Goal: Find specific page/section: Find specific page/section

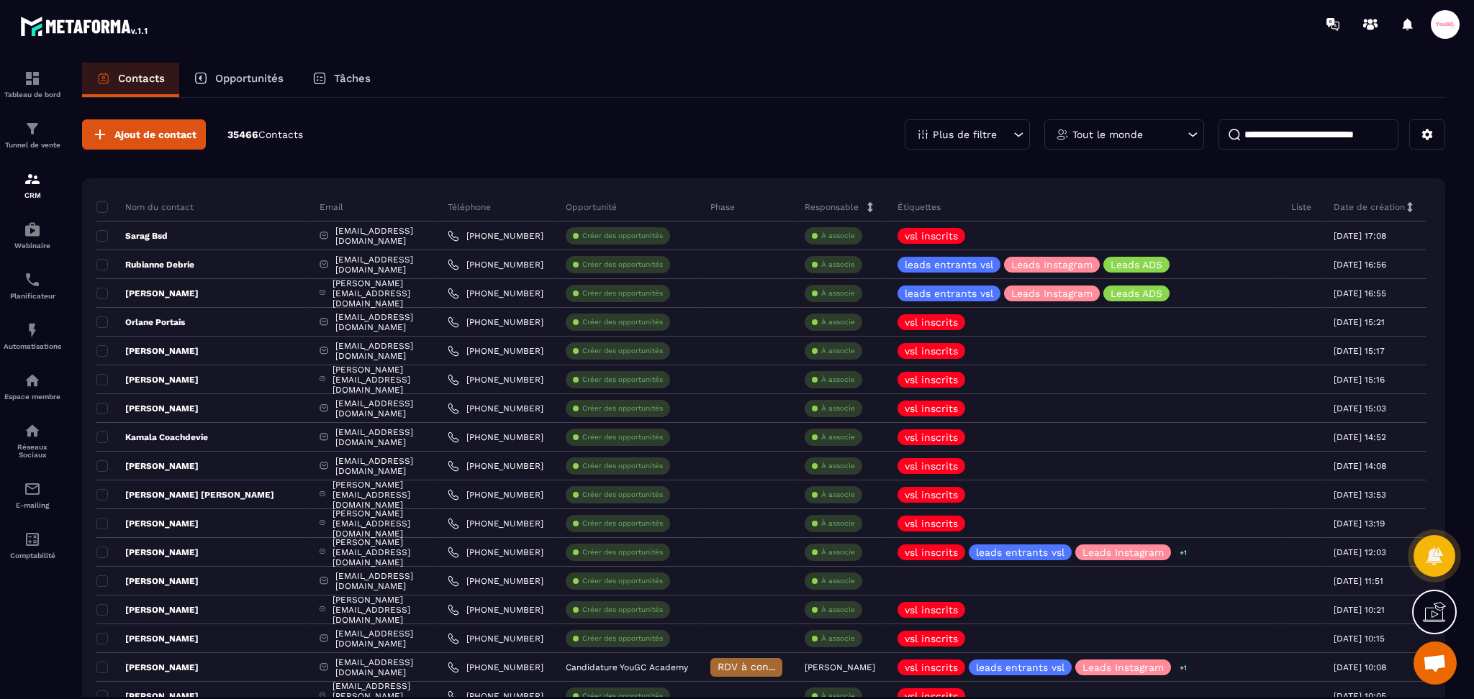
click at [1342, 125] on input at bounding box center [1308, 134] width 180 height 30
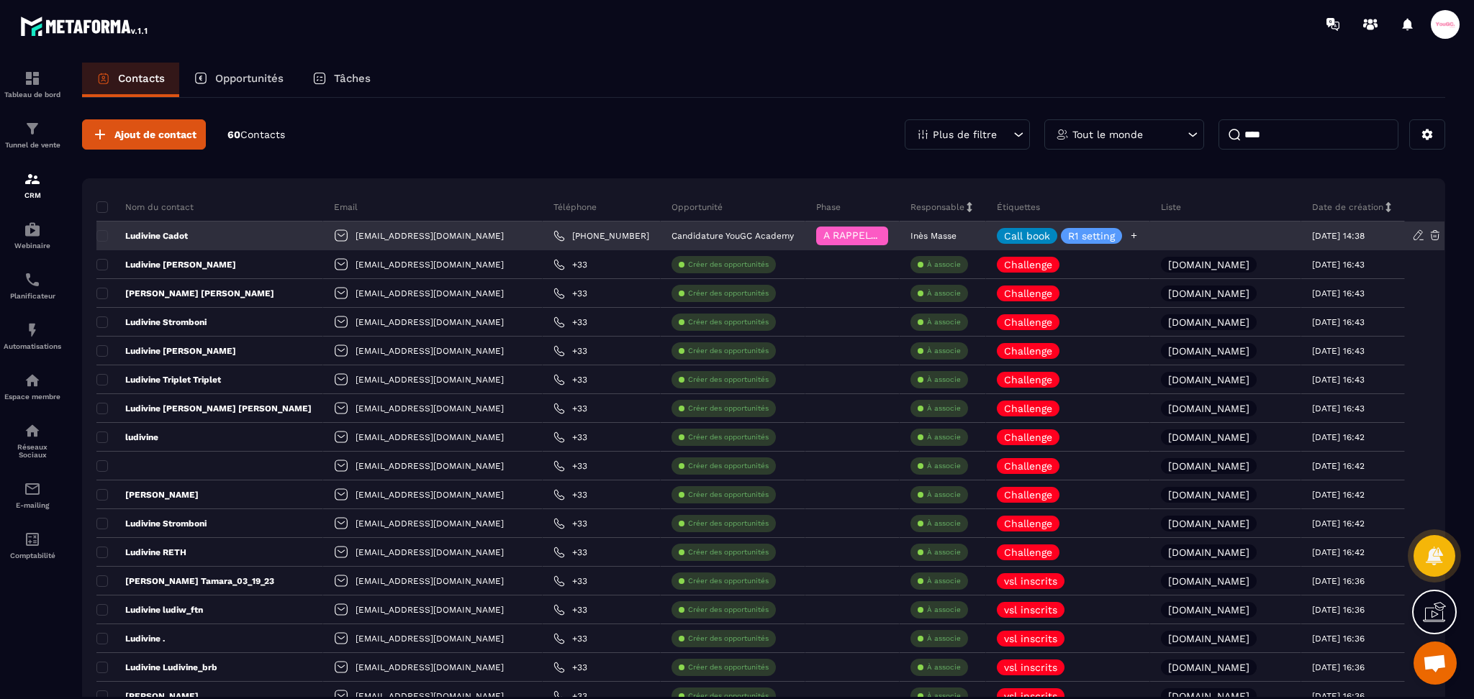
type input "****"
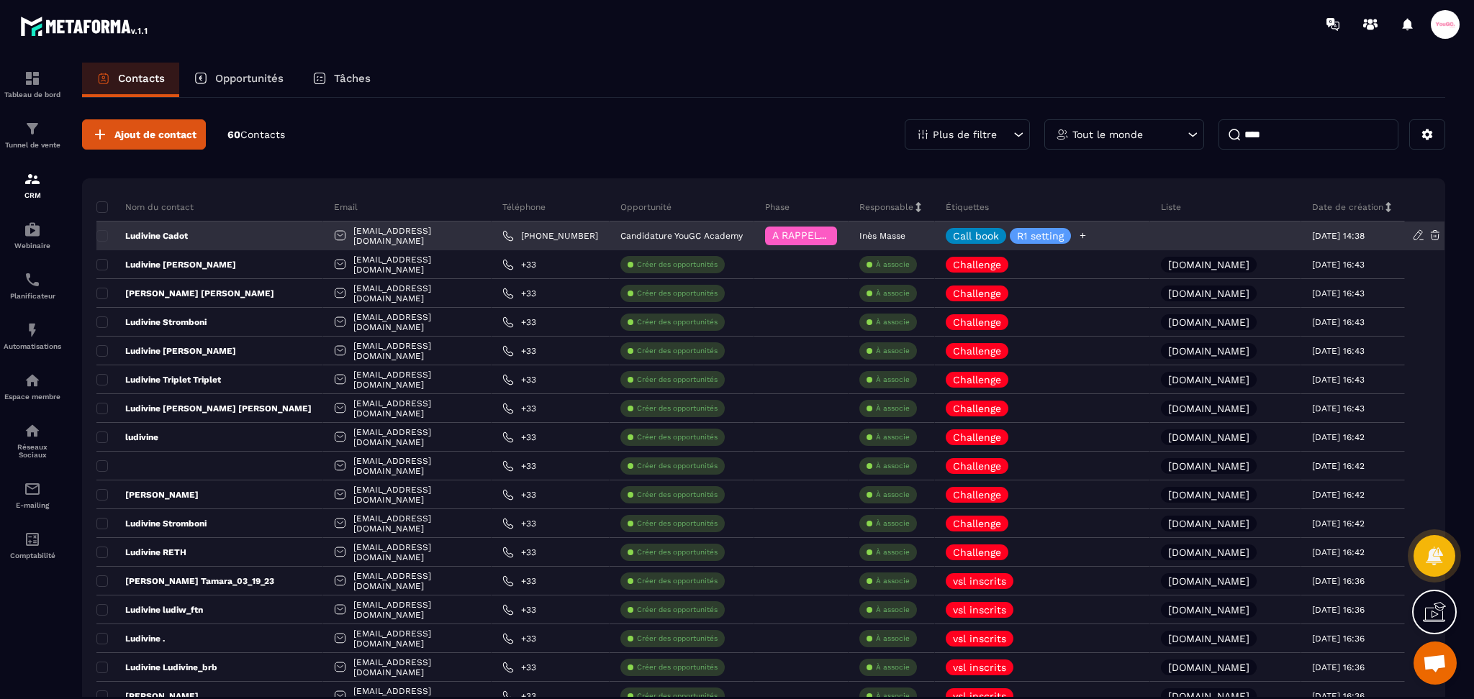
click at [1106, 234] on div "Call book R1 setting" at bounding box center [1042, 236] width 215 height 29
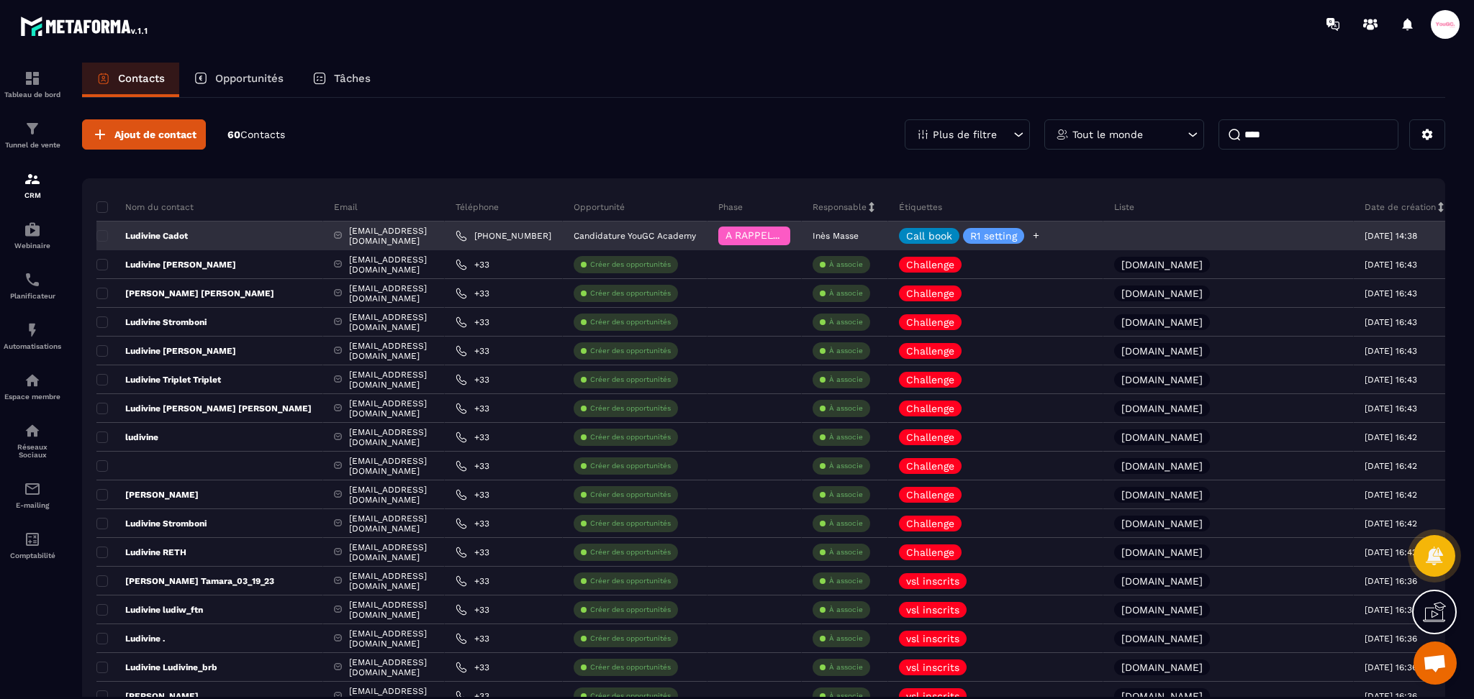
click at [1040, 234] on icon at bounding box center [1035, 235] width 9 height 9
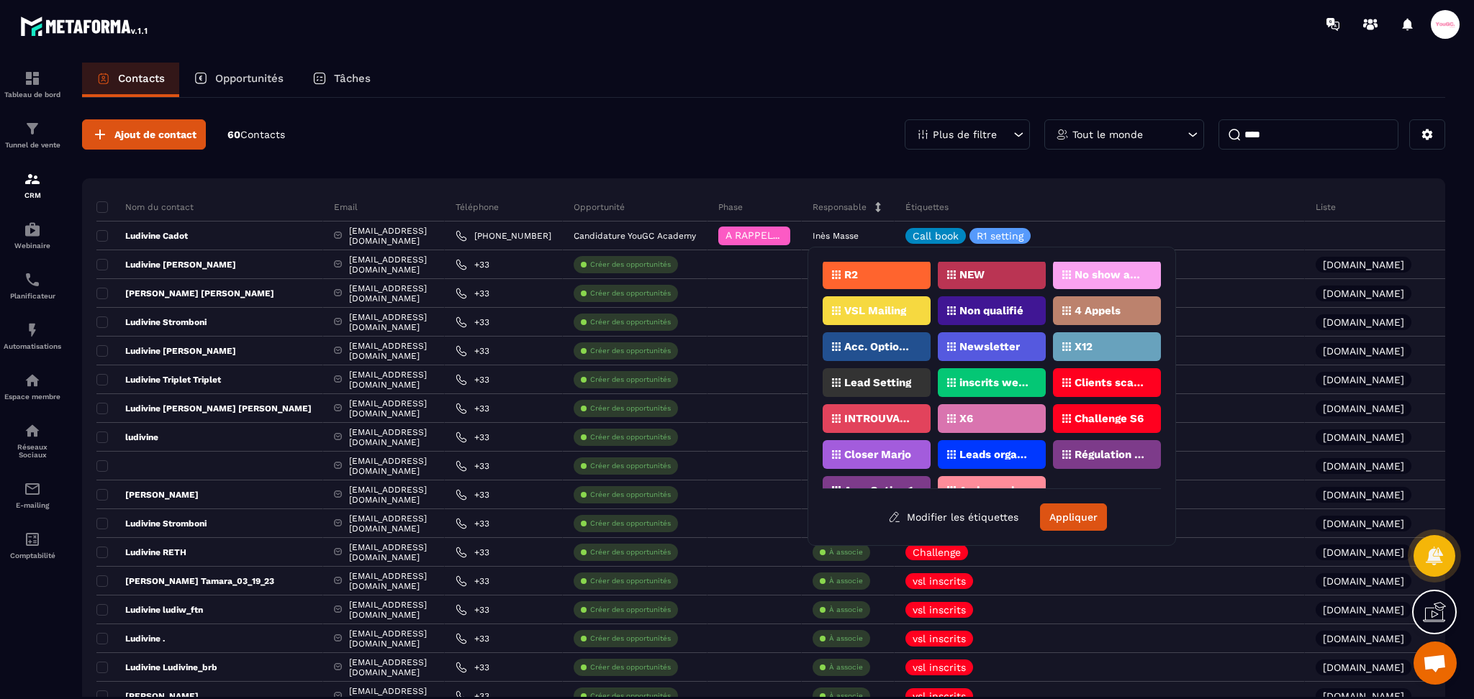
scroll to position [436, 0]
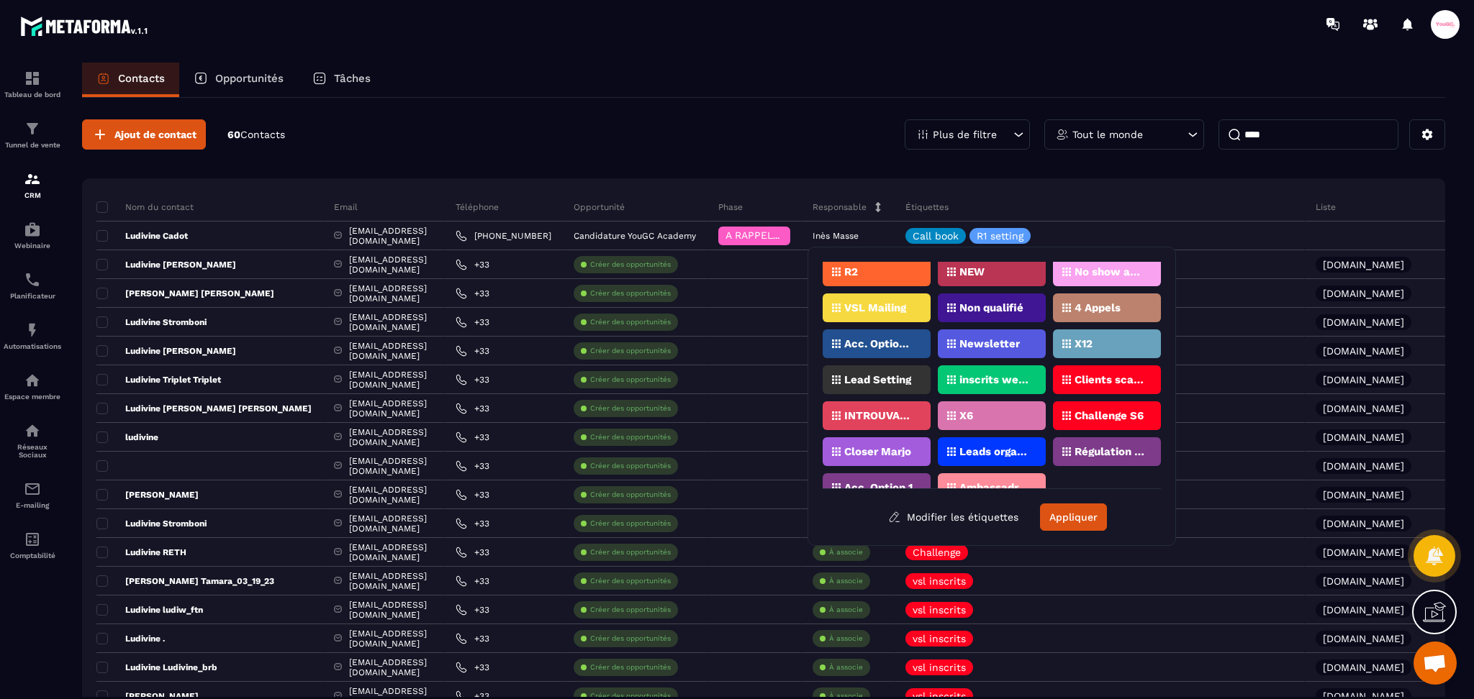
click at [1002, 483] on p "Ambassadrice" at bounding box center [994, 488] width 70 height 10
click at [1073, 525] on button "Appliquer" at bounding box center [1073, 517] width 67 height 27
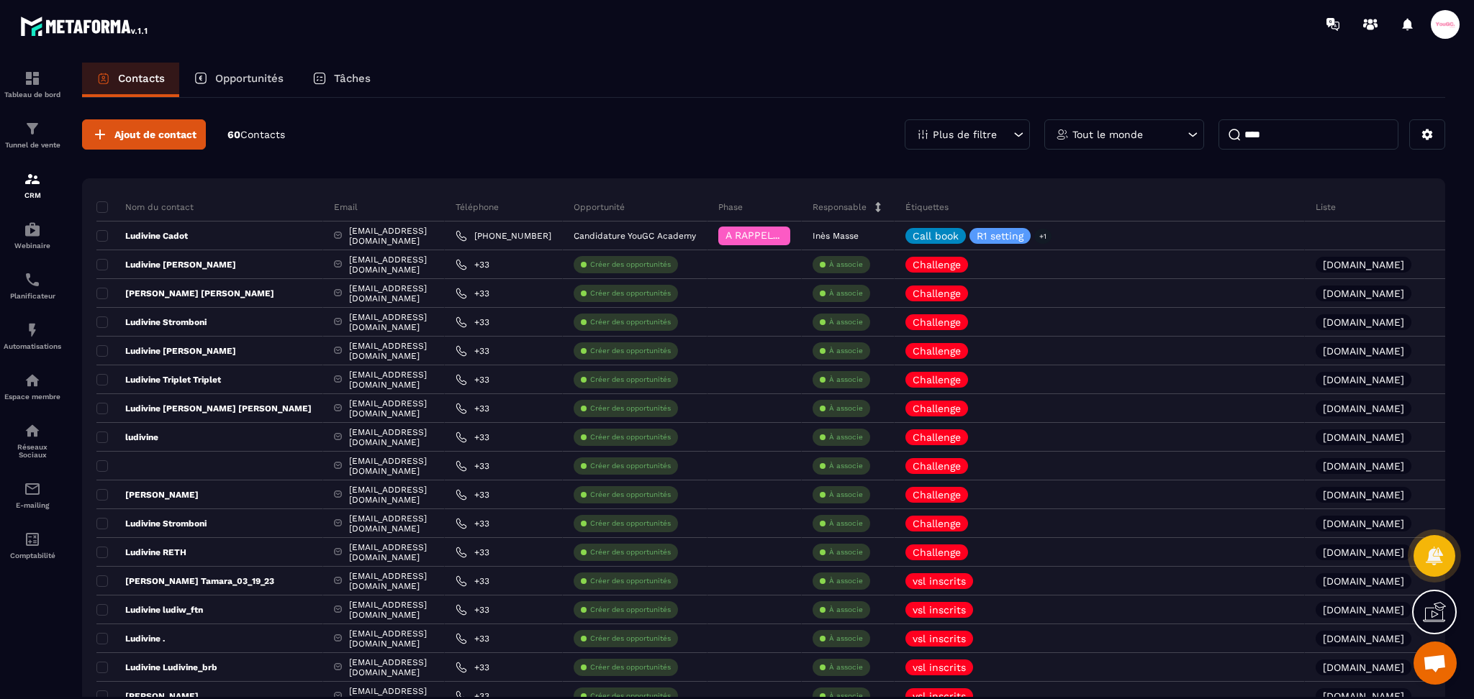
click at [373, 81] on div "Tâches" at bounding box center [341, 80] width 87 height 35
